Goal: Entertainment & Leisure: Consume media (video, audio)

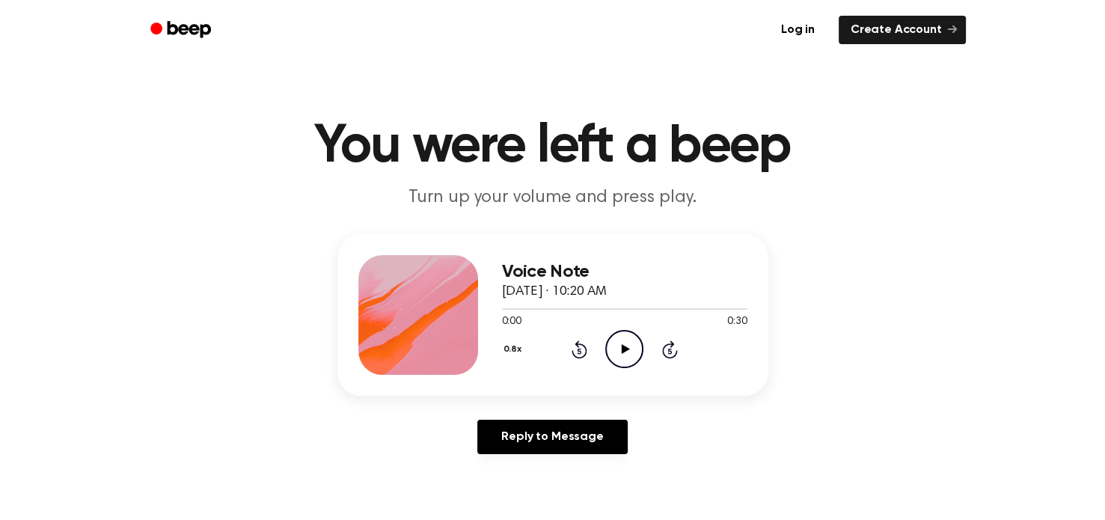
click at [625, 347] on icon at bounding box center [626, 349] width 8 height 10
click at [626, 346] on icon "Play Audio" at bounding box center [624, 349] width 38 height 38
click at [626, 346] on icon at bounding box center [624, 349] width 7 height 10
click at [626, 346] on icon "Play Audio" at bounding box center [624, 349] width 38 height 38
click at [624, 346] on icon "Pause Audio" at bounding box center [624, 349] width 38 height 38
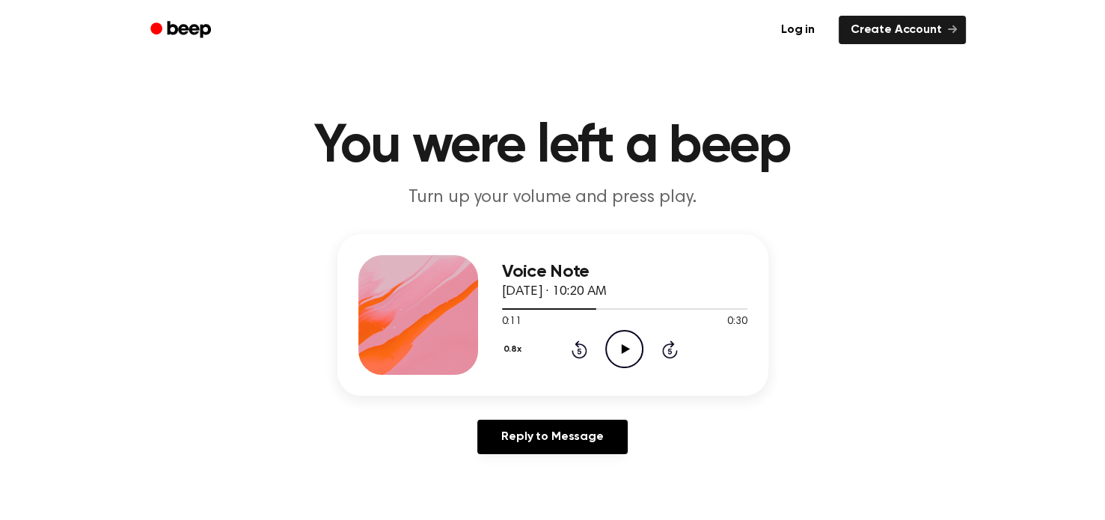
click at [624, 346] on icon at bounding box center [626, 349] width 8 height 10
click at [624, 346] on icon "Pause Audio" at bounding box center [624, 349] width 38 height 38
click at [624, 346] on icon at bounding box center [626, 349] width 8 height 10
click at [624, 346] on icon "Pause Audio" at bounding box center [624, 349] width 38 height 38
click at [624, 346] on icon at bounding box center [626, 349] width 8 height 10
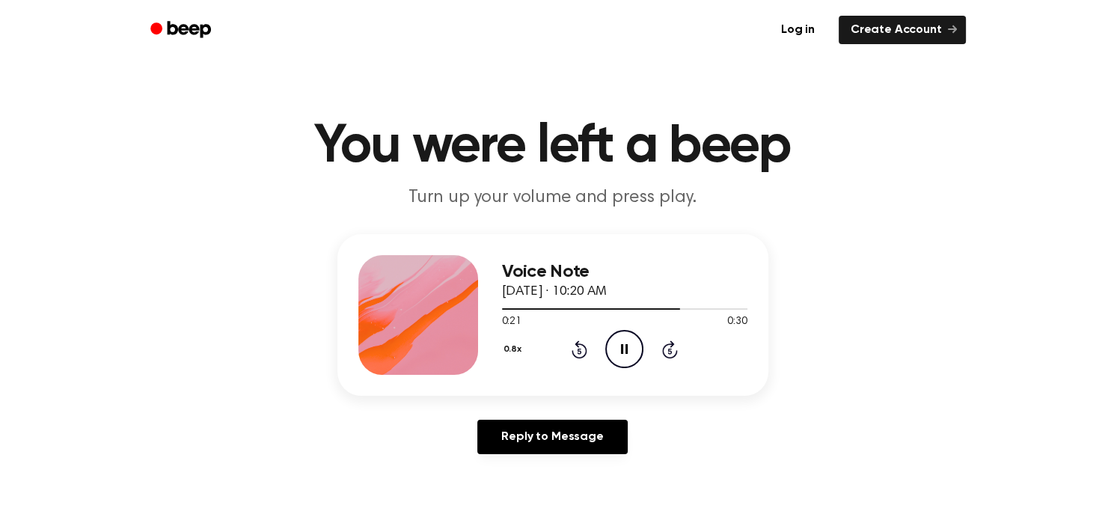
click at [624, 346] on icon "Pause Audio" at bounding box center [624, 349] width 38 height 38
click at [624, 346] on icon at bounding box center [626, 349] width 8 height 10
click at [623, 344] on icon "Play Audio" at bounding box center [624, 349] width 38 height 38
click at [623, 344] on icon "Pause Audio" at bounding box center [624, 349] width 38 height 38
click at [584, 346] on icon at bounding box center [580, 349] width 16 height 18
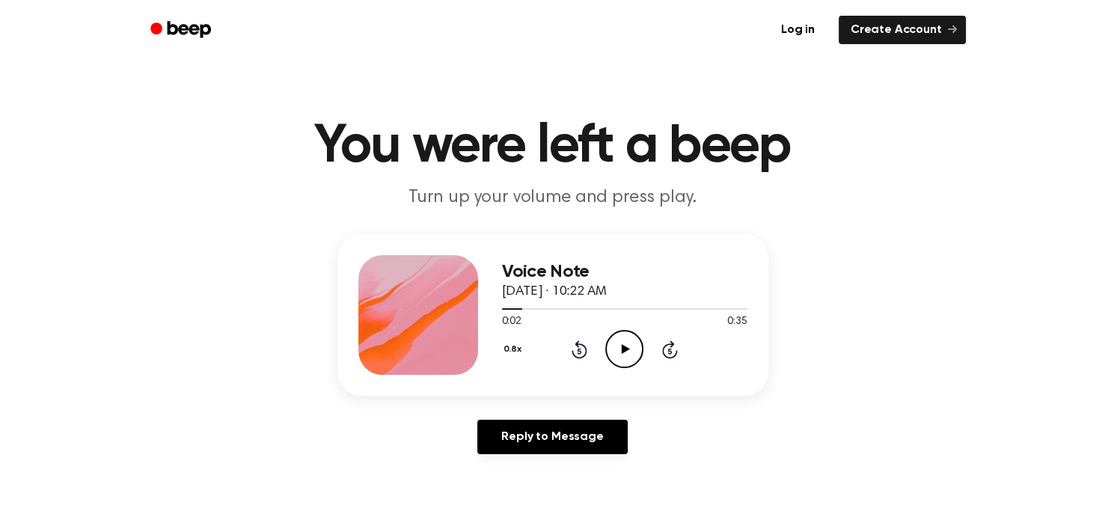
click at [575, 349] on icon "Rewind 5 seconds" at bounding box center [579, 349] width 16 height 19
click at [629, 349] on icon at bounding box center [626, 349] width 8 height 10
click at [629, 349] on icon "Pause Audio" at bounding box center [624, 349] width 38 height 38
click at [579, 348] on icon at bounding box center [580, 351] width 4 height 6
click at [623, 349] on icon at bounding box center [626, 349] width 8 height 10
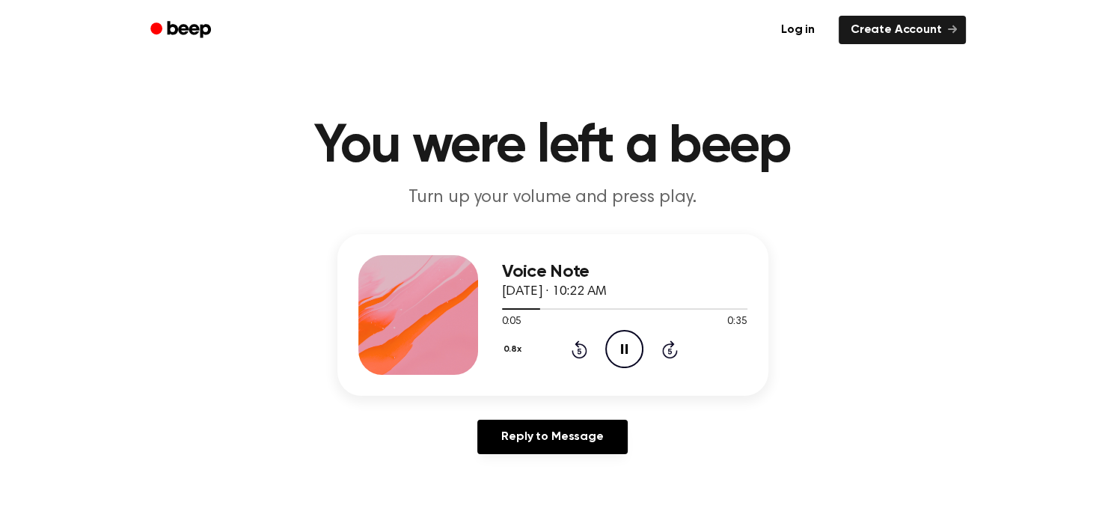
click at [623, 349] on icon "Pause Audio" at bounding box center [624, 349] width 38 height 38
click at [623, 349] on icon at bounding box center [626, 349] width 8 height 10
click at [623, 349] on icon at bounding box center [624, 349] width 7 height 10
click at [623, 349] on icon at bounding box center [626, 349] width 8 height 10
click at [623, 349] on icon at bounding box center [624, 349] width 7 height 10
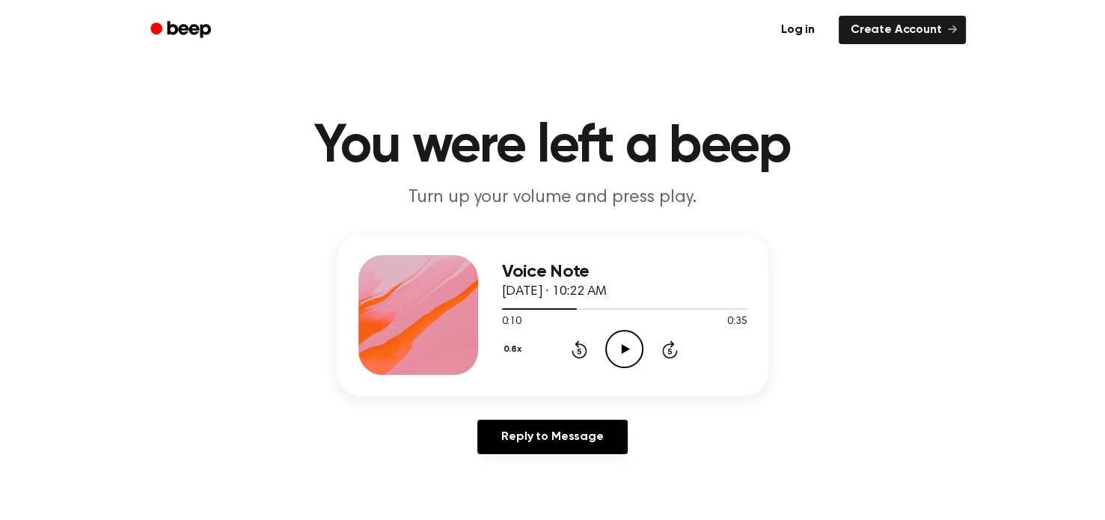
click at [583, 348] on icon "Rewind 5 seconds" at bounding box center [579, 349] width 16 height 19
click at [623, 352] on icon at bounding box center [626, 349] width 8 height 10
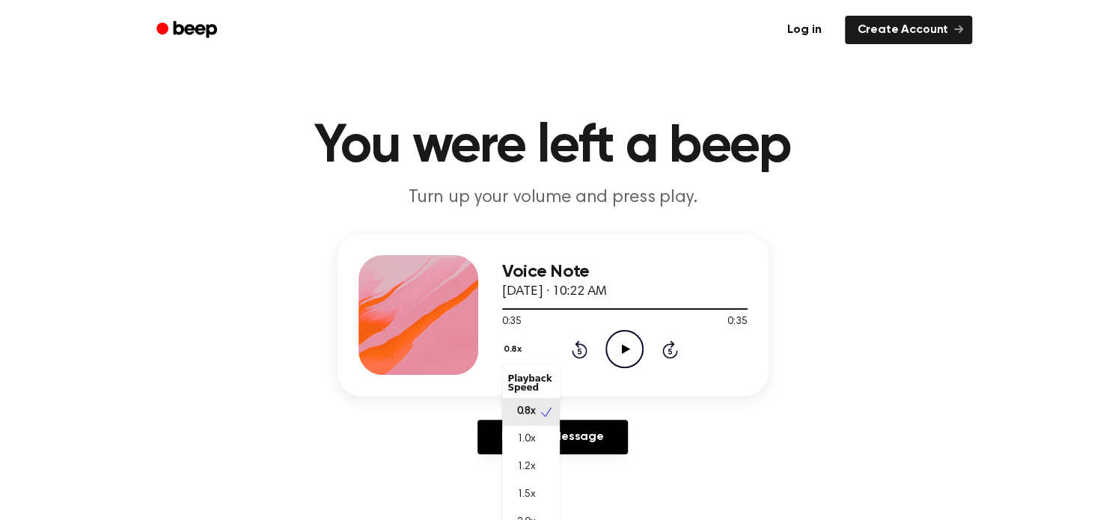
click at [515, 350] on button "0.8x" at bounding box center [514, 349] width 25 height 25
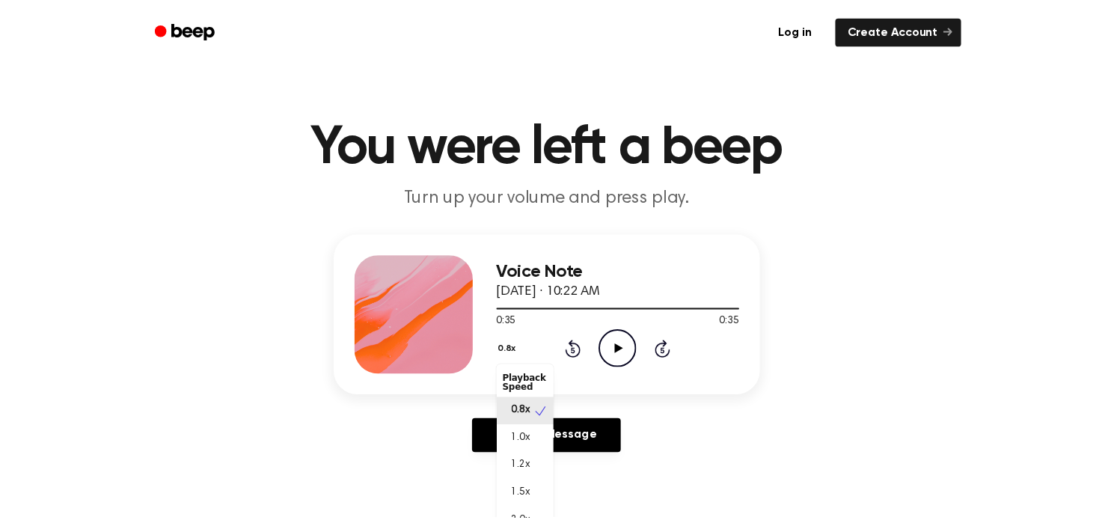
scroll to position [6, 0]
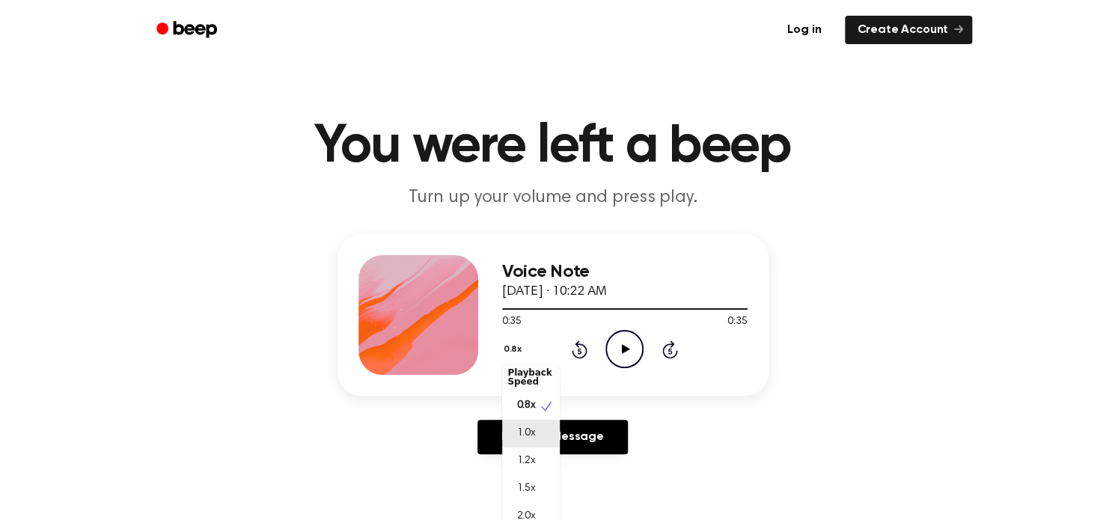
click at [519, 428] on span "1.0x" at bounding box center [526, 434] width 19 height 16
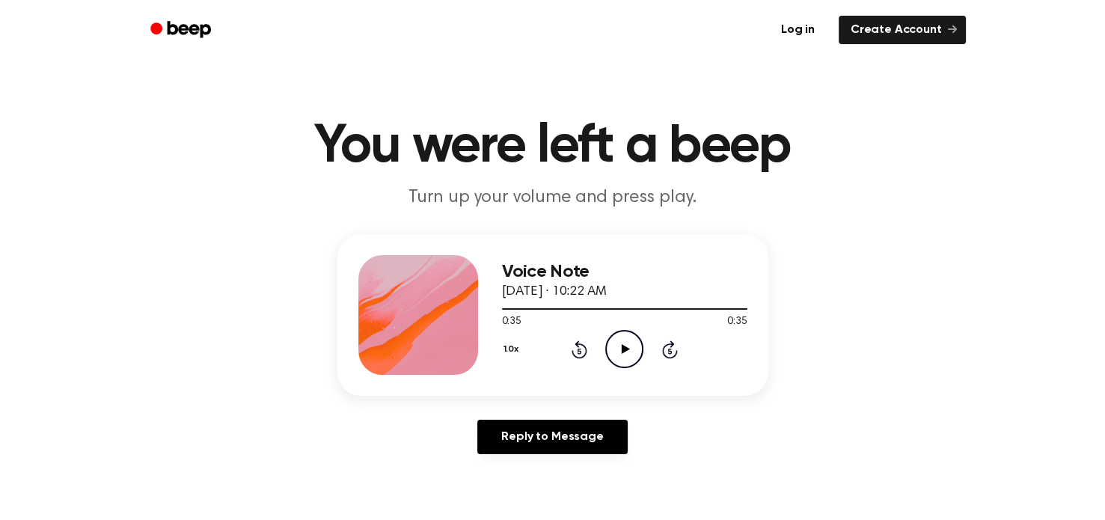
click at [627, 348] on icon at bounding box center [626, 349] width 8 height 10
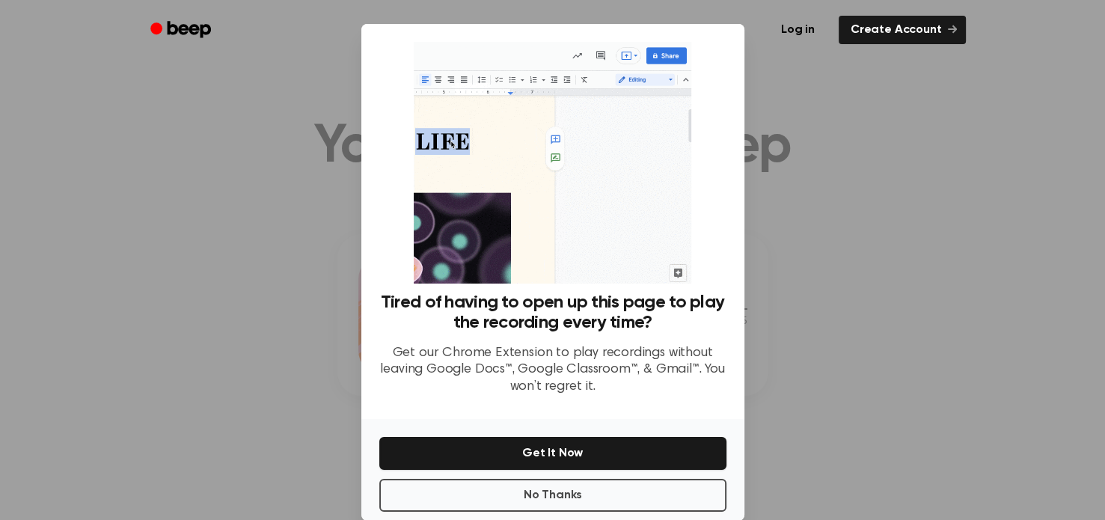
click at [627, 348] on p "Get our Chrome Extension to play recordings without leaving Google Docs™, Googl…" at bounding box center [552, 370] width 347 height 51
click at [538, 492] on button "No Thanks" at bounding box center [552, 495] width 347 height 33
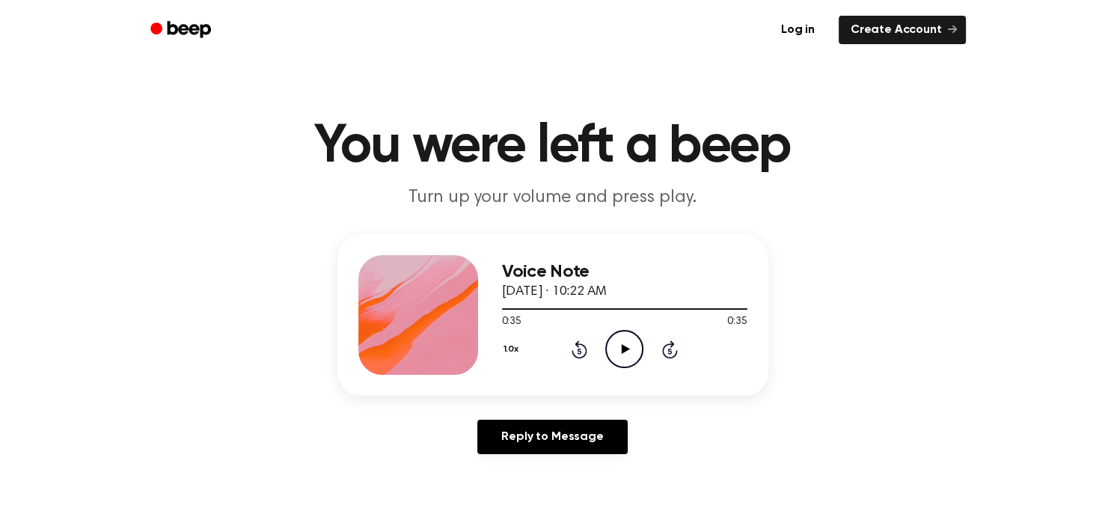
click at [623, 348] on icon at bounding box center [626, 349] width 8 height 10
click at [623, 348] on icon "Pause Audio" at bounding box center [624, 349] width 38 height 38
click at [623, 348] on icon at bounding box center [626, 349] width 8 height 10
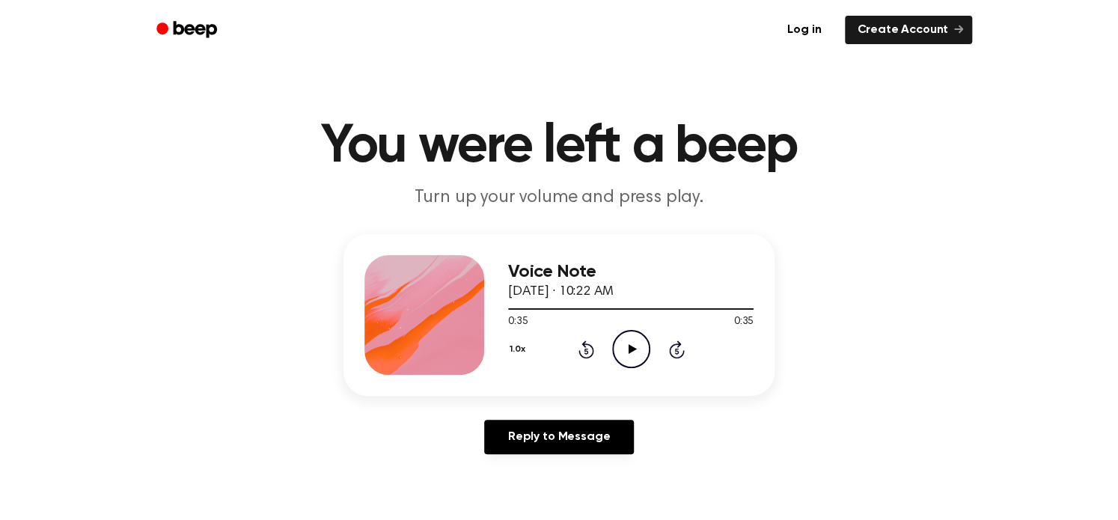
click at [516, 349] on button "1.0x" at bounding box center [519, 349] width 22 height 25
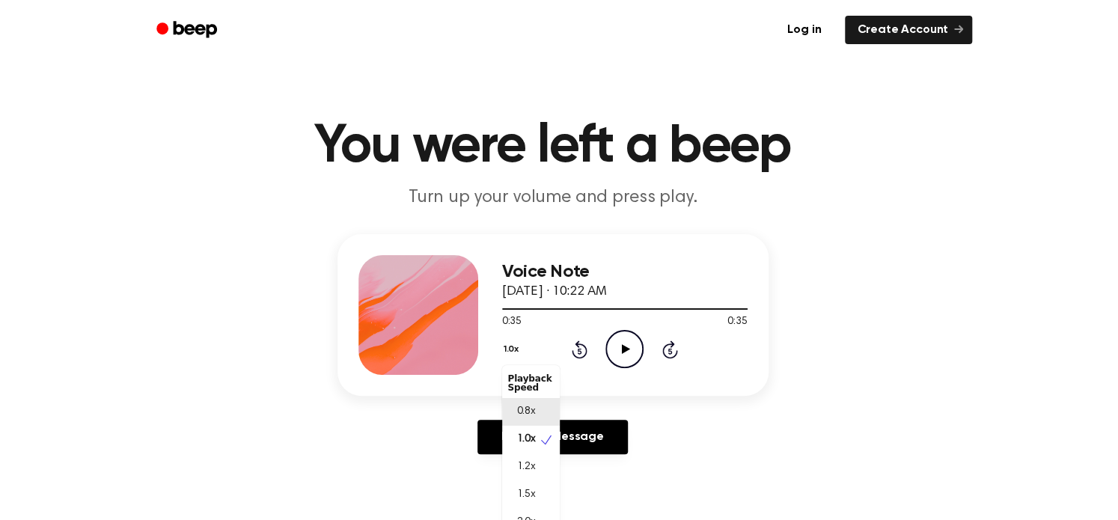
click at [522, 413] on span "0.8x" at bounding box center [526, 412] width 19 height 16
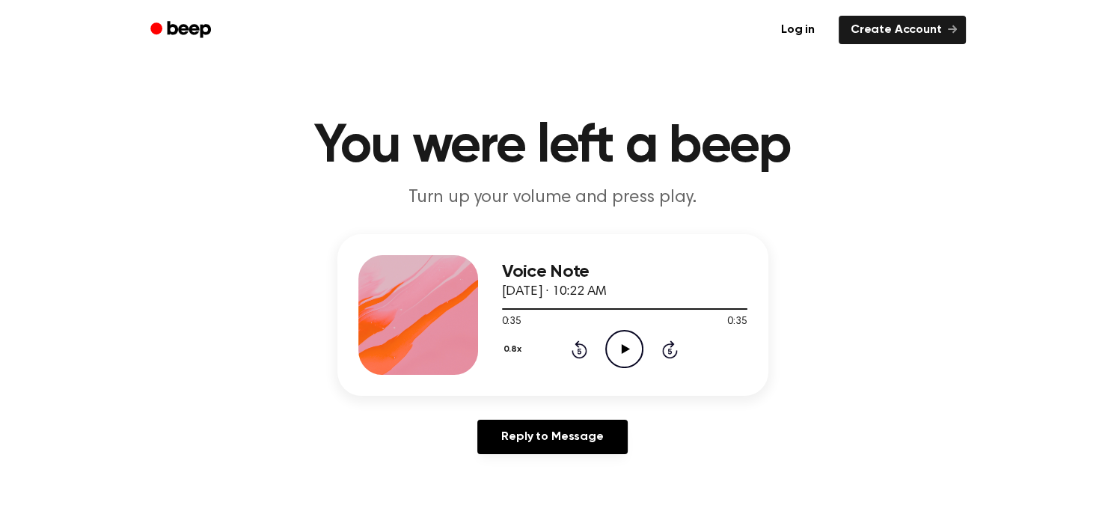
click at [631, 346] on icon "Play Audio" at bounding box center [624, 349] width 38 height 38
